Goal: Transaction & Acquisition: Register for event/course

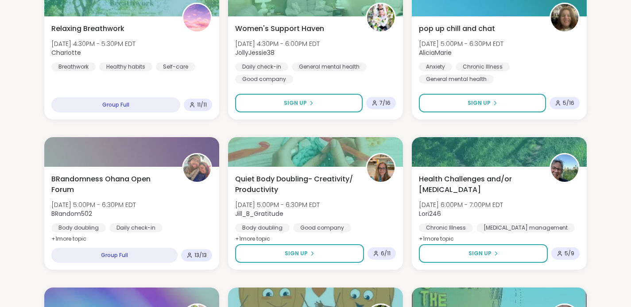
scroll to position [1346, 0]
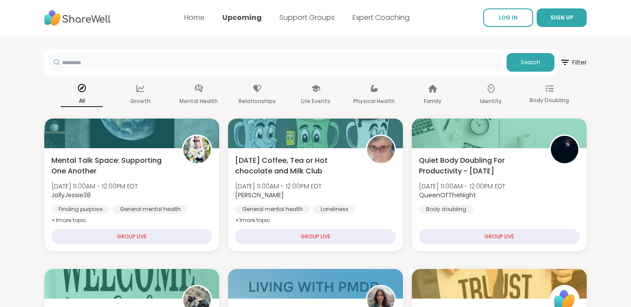
click at [128, 63] on input "text" at bounding box center [275, 62] width 455 height 18
type input "********"
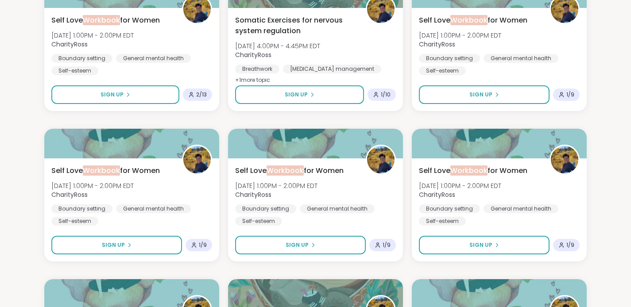
scroll to position [443, 0]
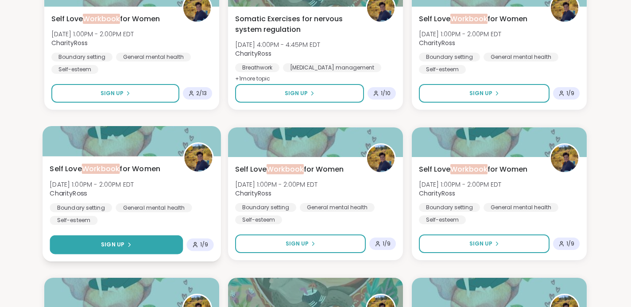
click at [107, 244] on span "Sign Up" at bounding box center [112, 245] width 23 height 8
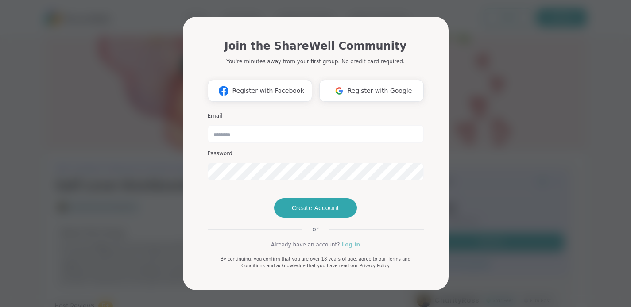
click at [348, 249] on link "Log in" at bounding box center [351, 245] width 18 height 8
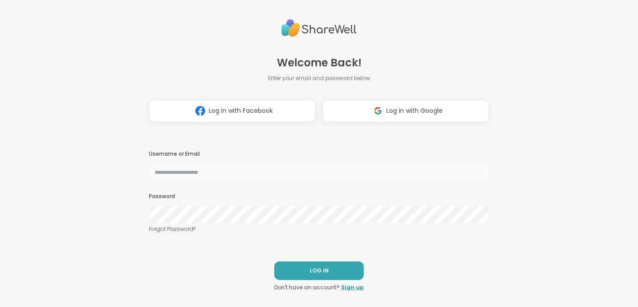
click at [223, 178] on input "text" at bounding box center [319, 172] width 340 height 18
type input "**********"
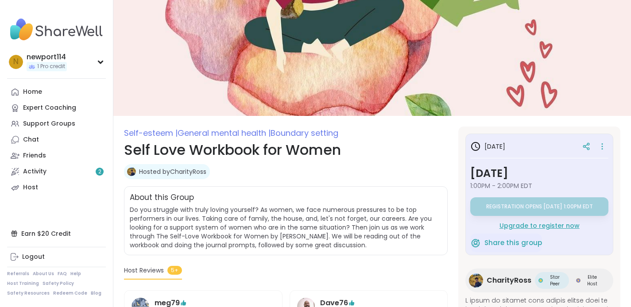
click at [162, 151] on h1 "Self Love Workbook for Women" at bounding box center [286, 149] width 324 height 21
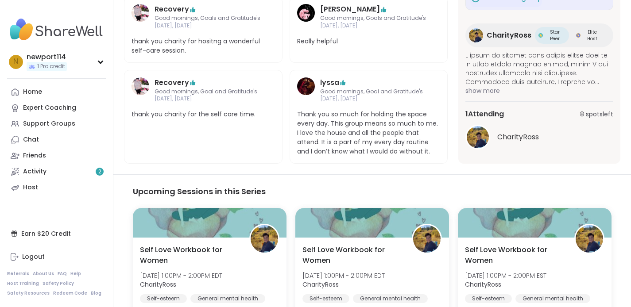
scroll to position [354, 0]
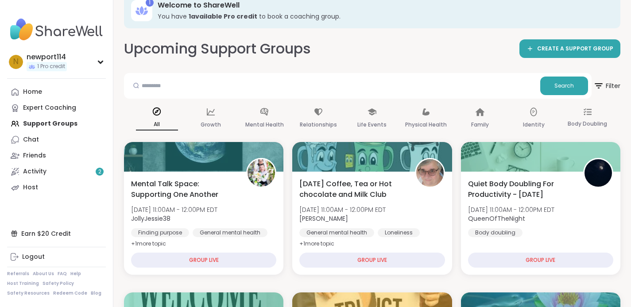
scroll to position [35, 0]
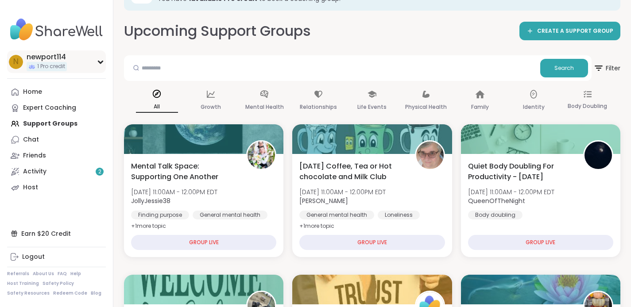
click at [99, 61] on icon at bounding box center [100, 62] width 4 height 2
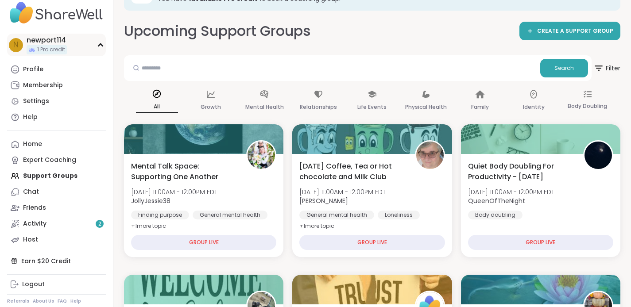
scroll to position [18, 0]
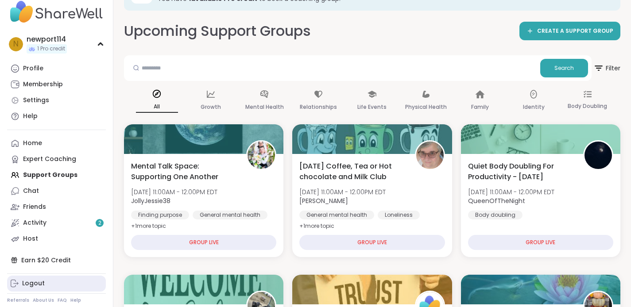
click at [33, 284] on div "Logout" at bounding box center [33, 283] width 23 height 9
